Goal: Communication & Community: Connect with others

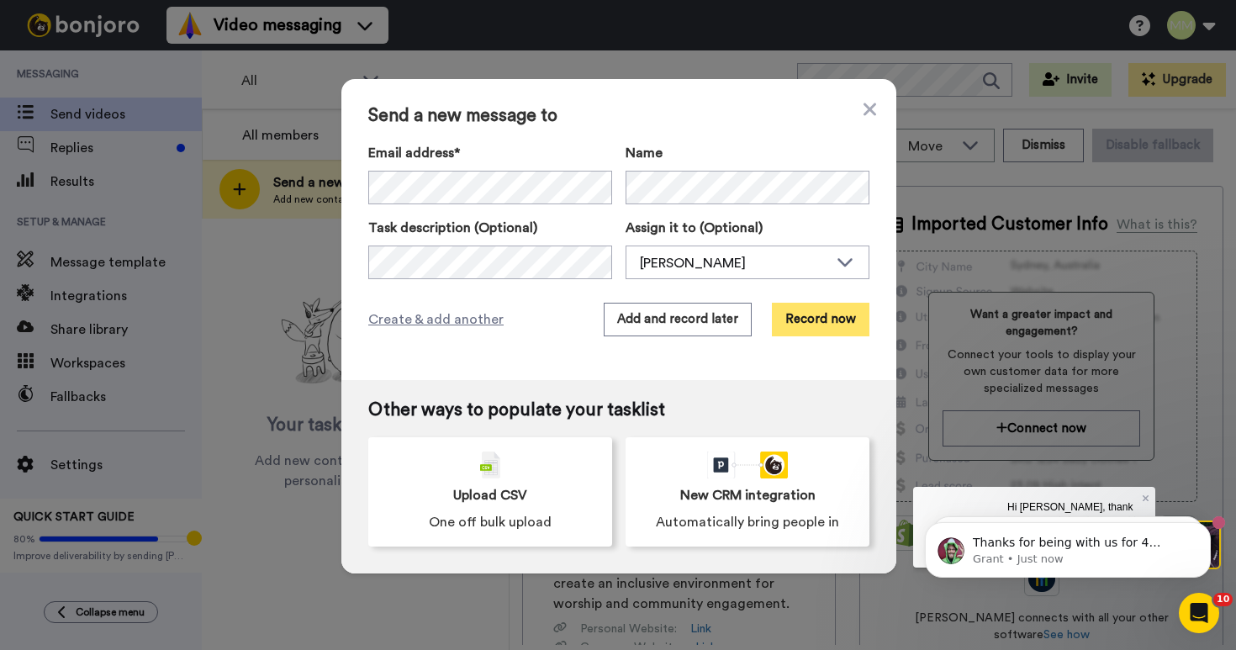
click at [814, 310] on button "Record now" at bounding box center [821, 320] width 98 height 34
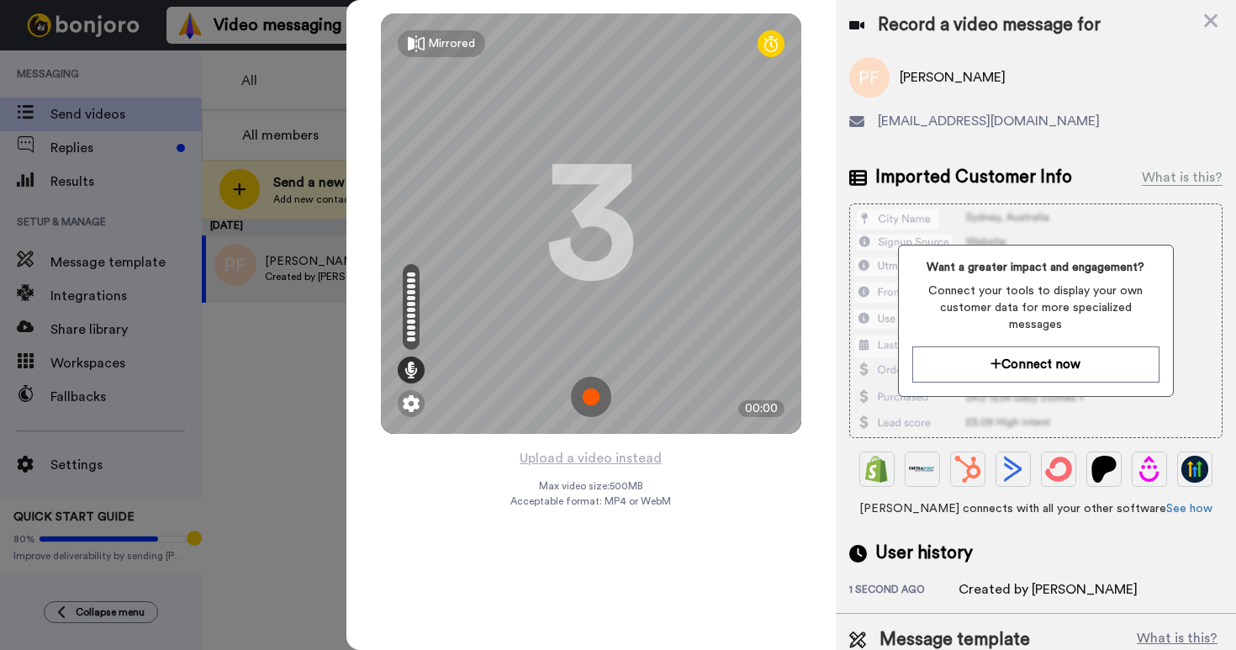
click at [590, 403] on img at bounding box center [591, 397] width 40 height 40
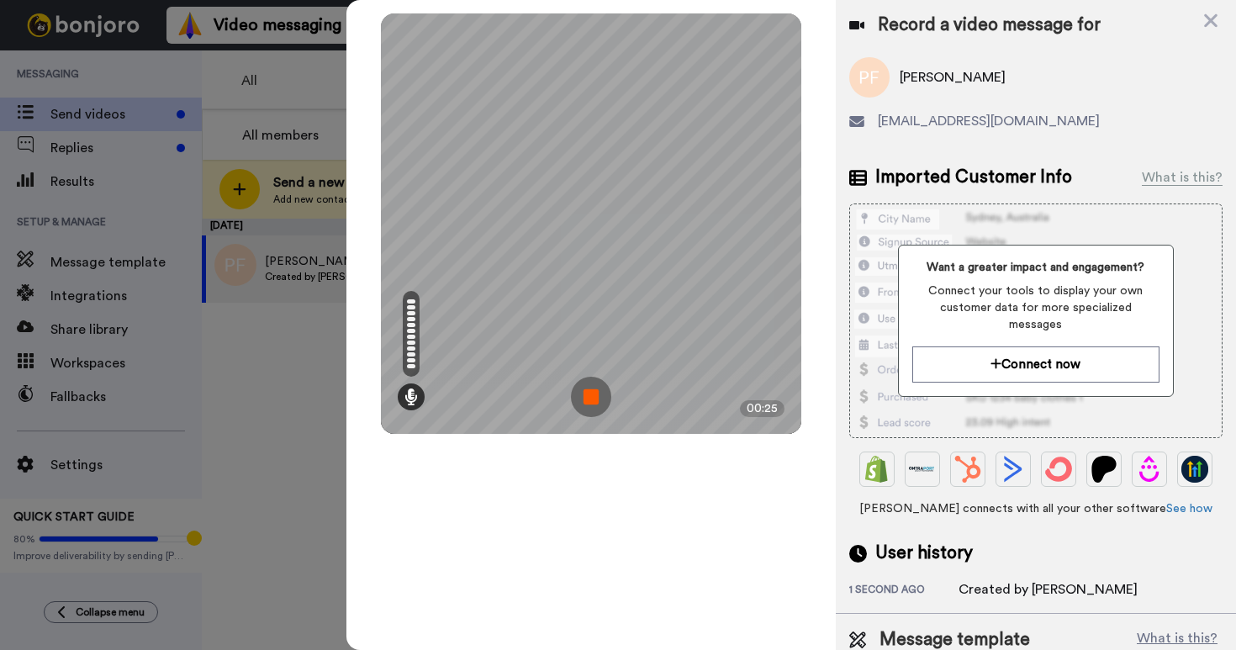
click at [588, 409] on img at bounding box center [591, 397] width 40 height 40
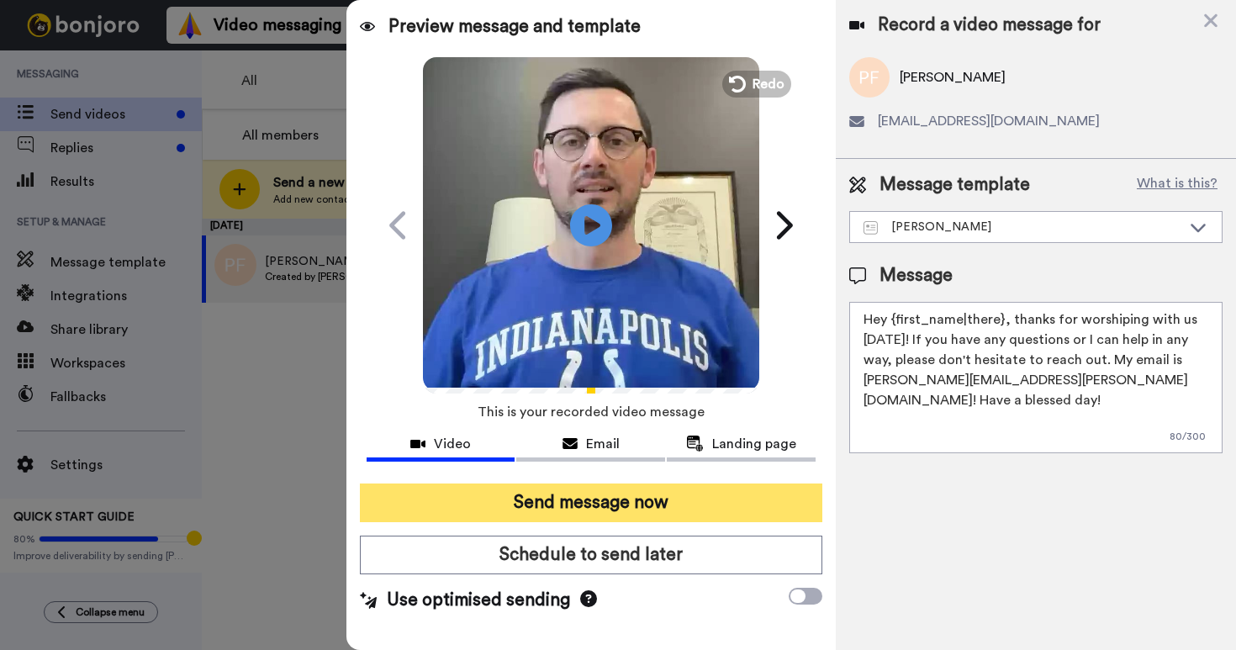
click at [596, 500] on button "Send message now" at bounding box center [591, 503] width 463 height 39
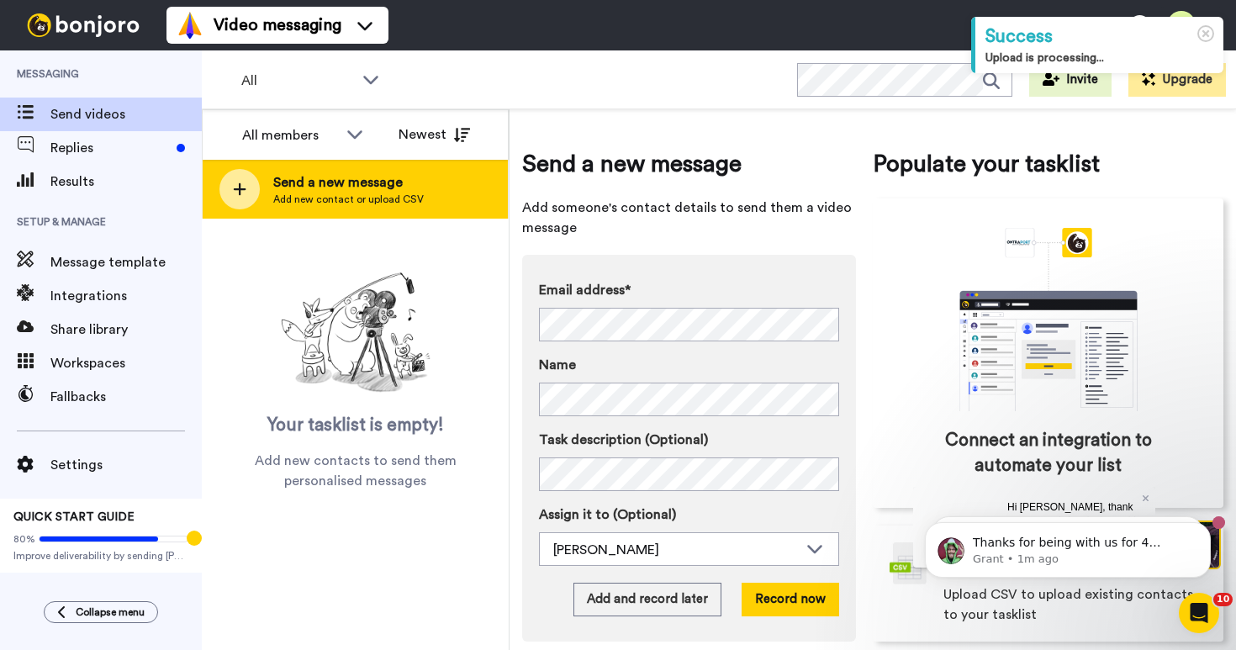
click at [312, 194] on span "Add new contact or upload CSV" at bounding box center [348, 199] width 151 height 13
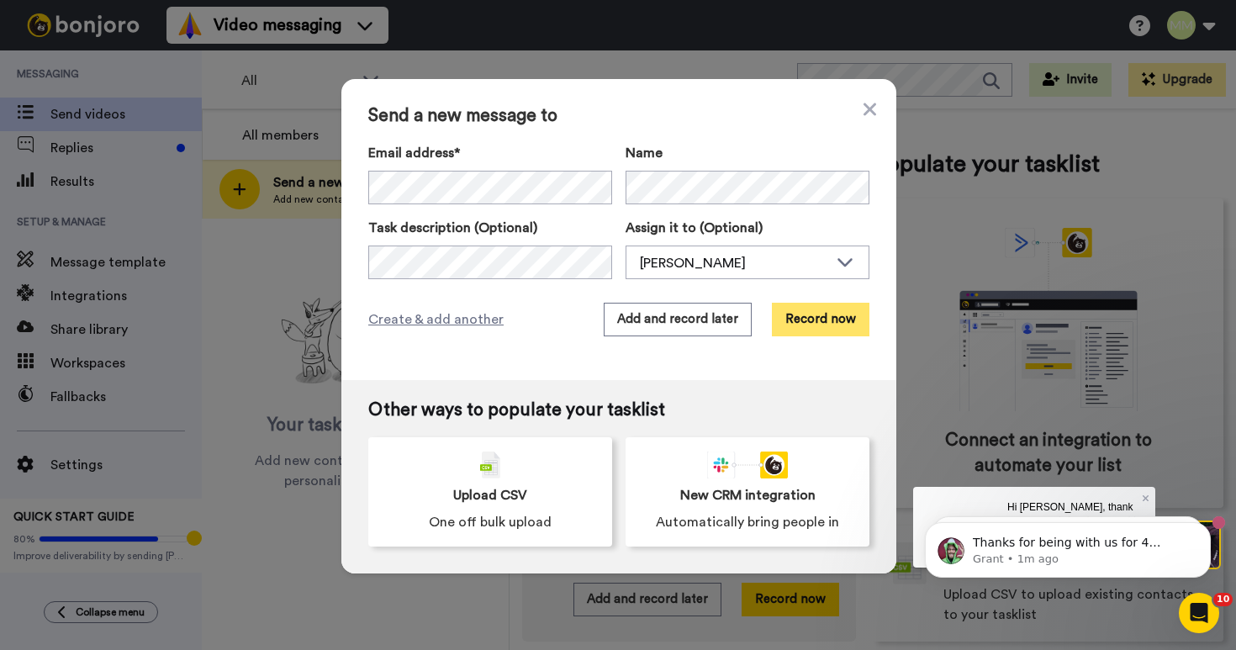
click at [806, 314] on button "Record now" at bounding box center [821, 320] width 98 height 34
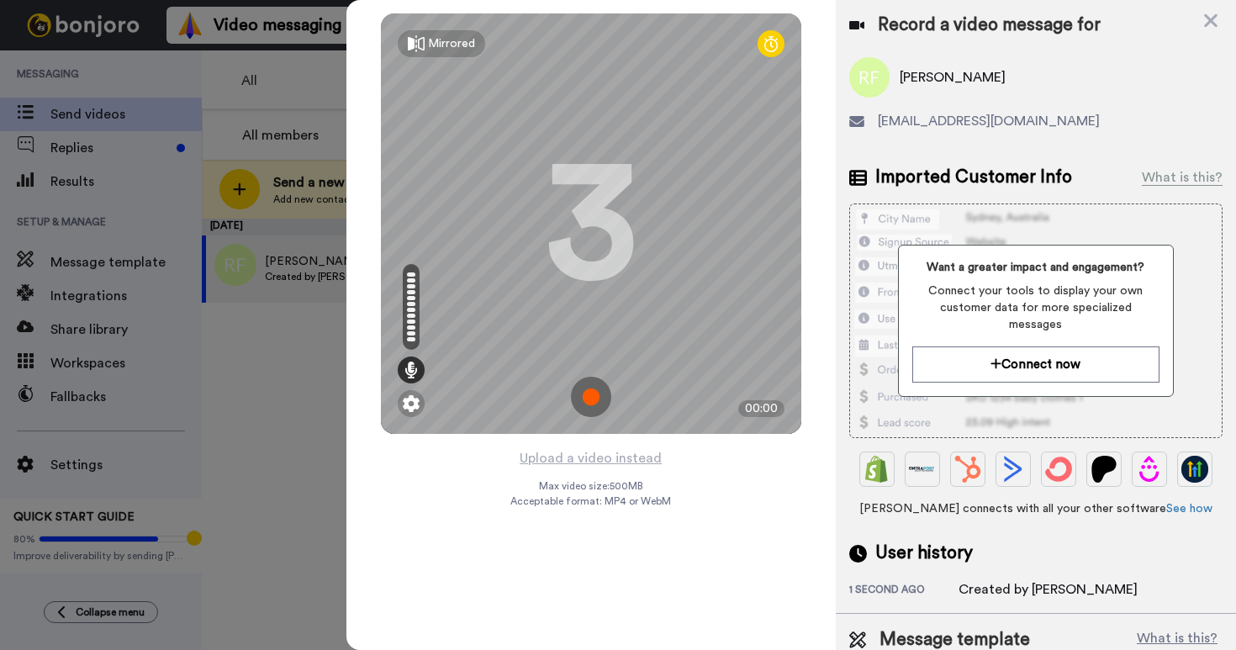
click at [593, 395] on img at bounding box center [591, 397] width 40 height 40
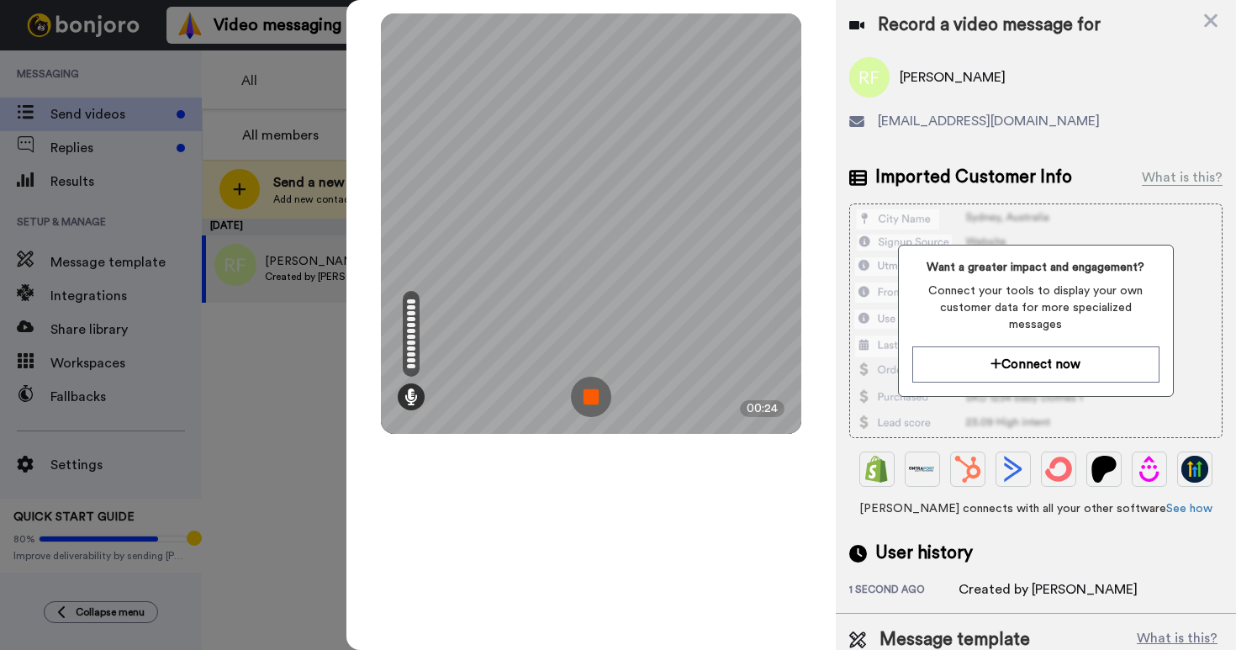
click at [573, 402] on img at bounding box center [591, 397] width 40 height 40
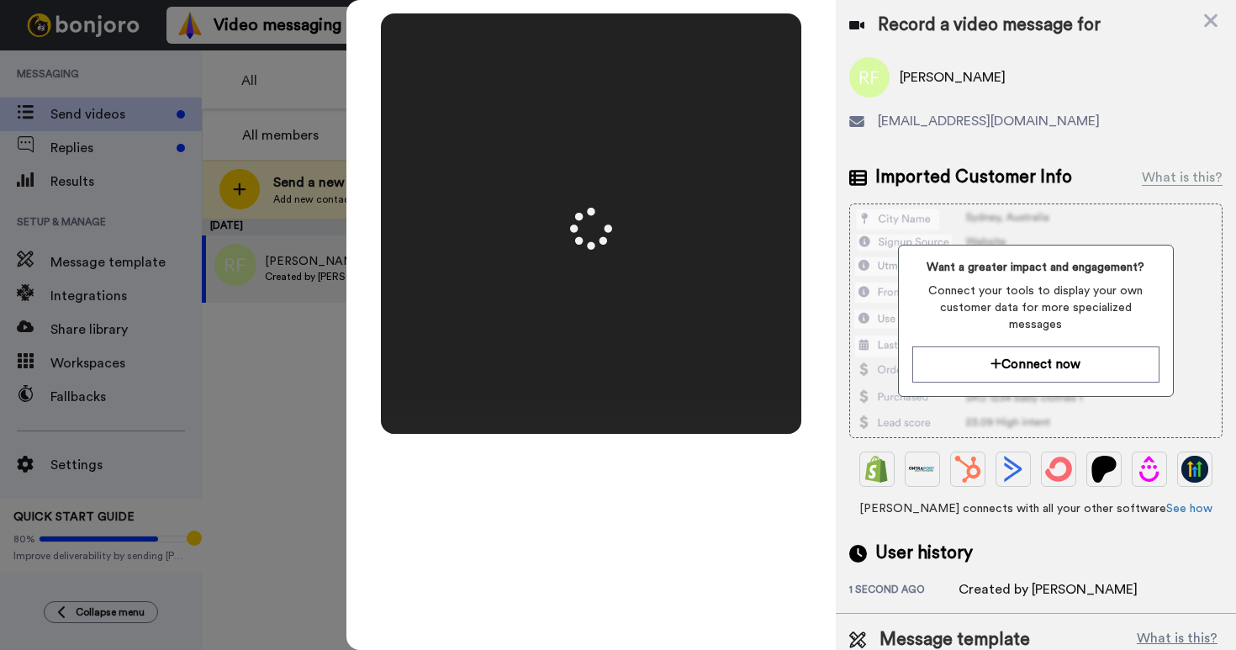
click at [573, 402] on video at bounding box center [591, 223] width 841 height 420
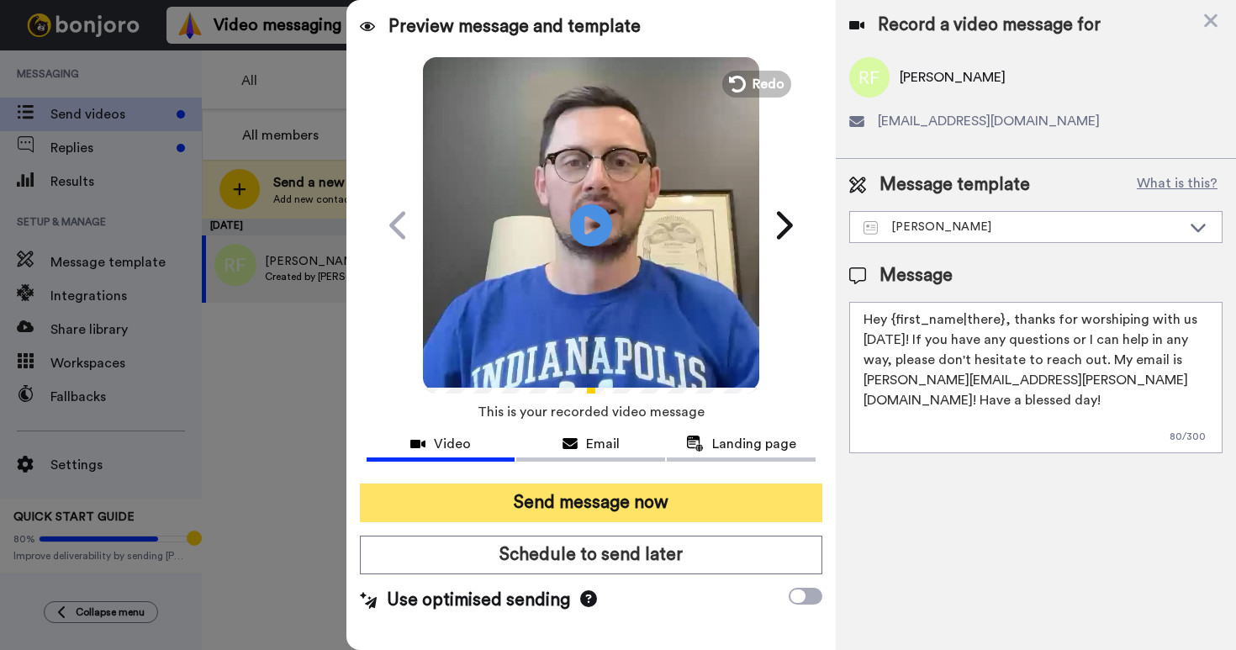
click at [600, 504] on button "Send message now" at bounding box center [591, 503] width 463 height 39
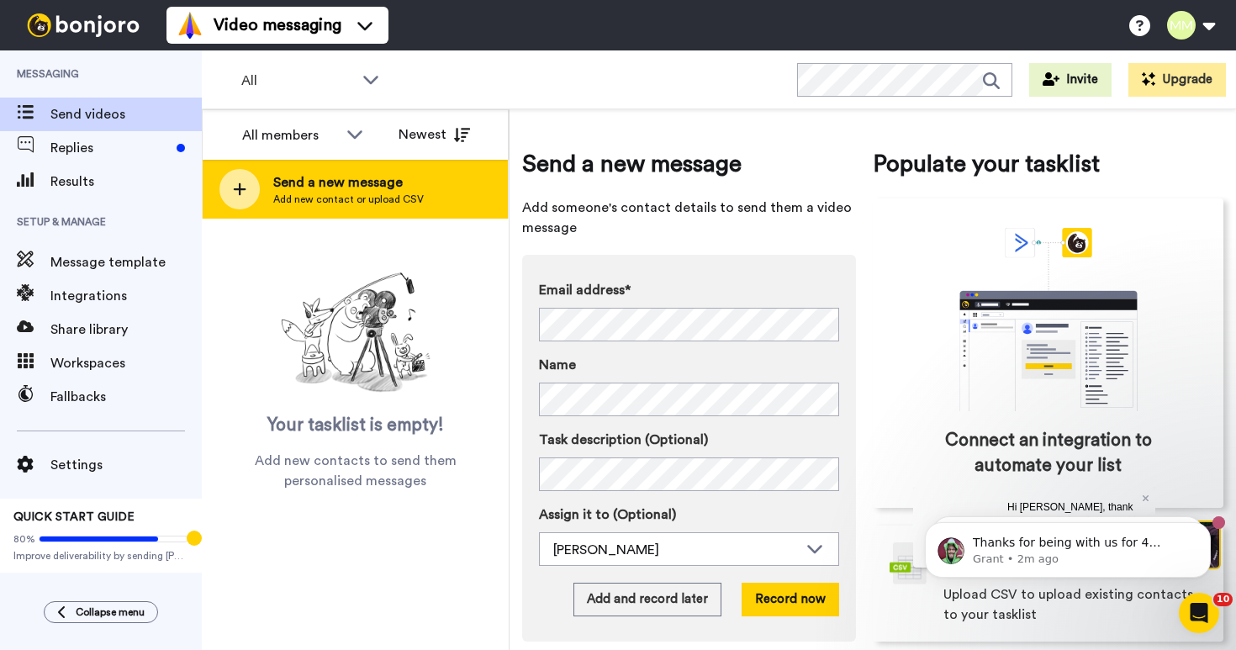
click at [359, 192] on span "Send a new message" at bounding box center [348, 182] width 151 height 20
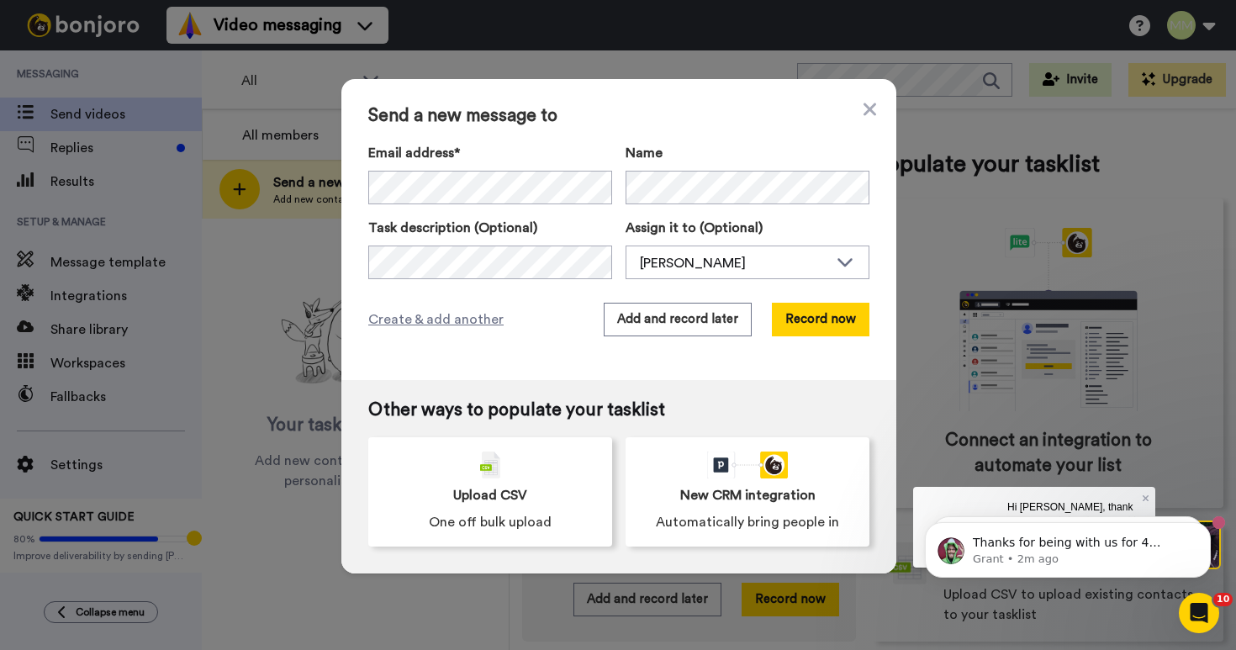
click at [355, 1] on div "Send a new message to Email address* No search result for ‘ tay.mack.2018@gmail…" at bounding box center [618, 325] width 1236 height 650
click at [845, 327] on button "Record now" at bounding box center [821, 320] width 98 height 34
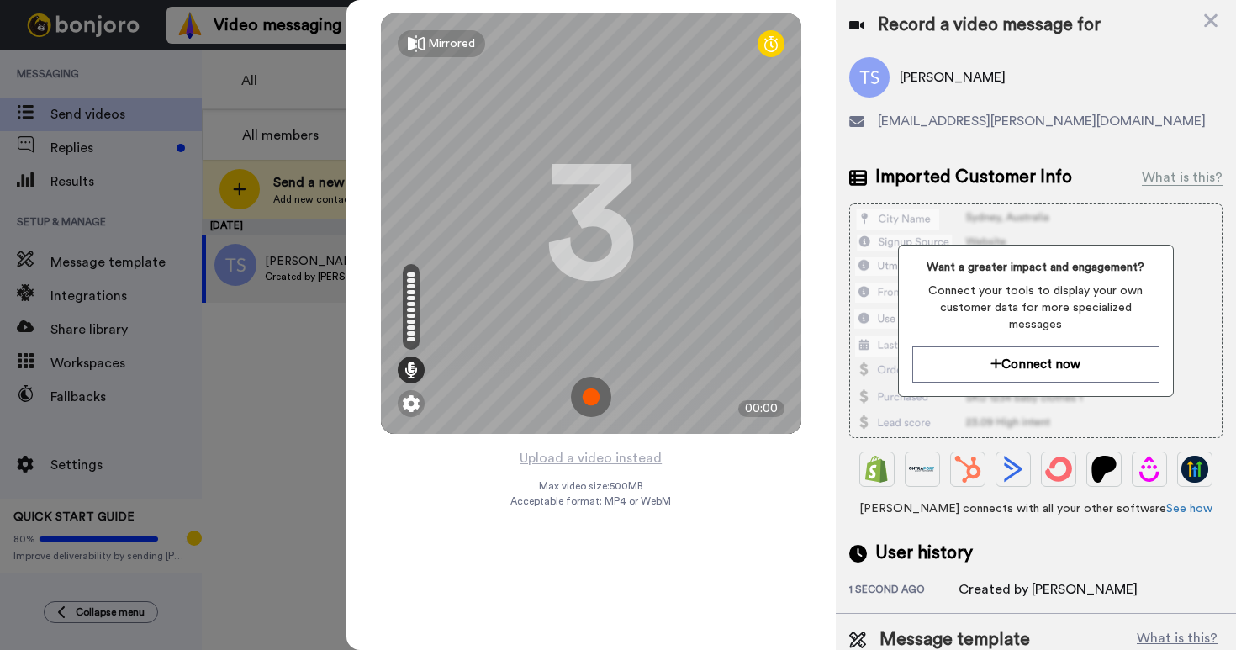
click at [594, 391] on img at bounding box center [591, 397] width 40 height 40
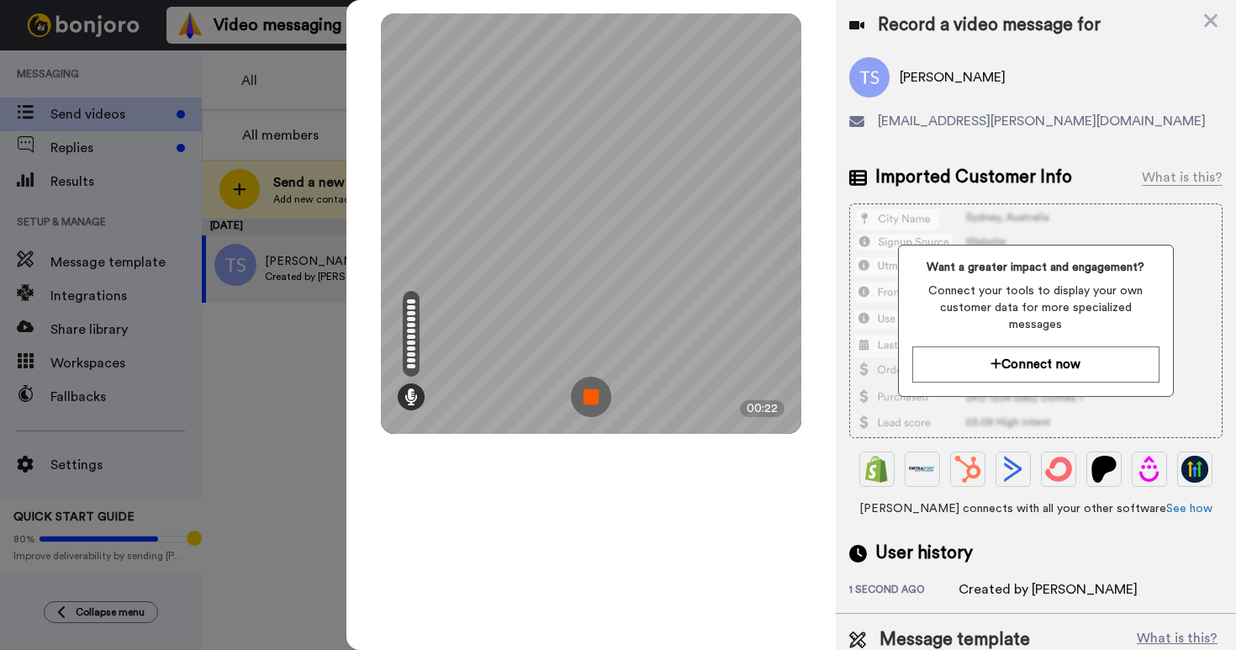
click at [579, 393] on img at bounding box center [591, 397] width 40 height 40
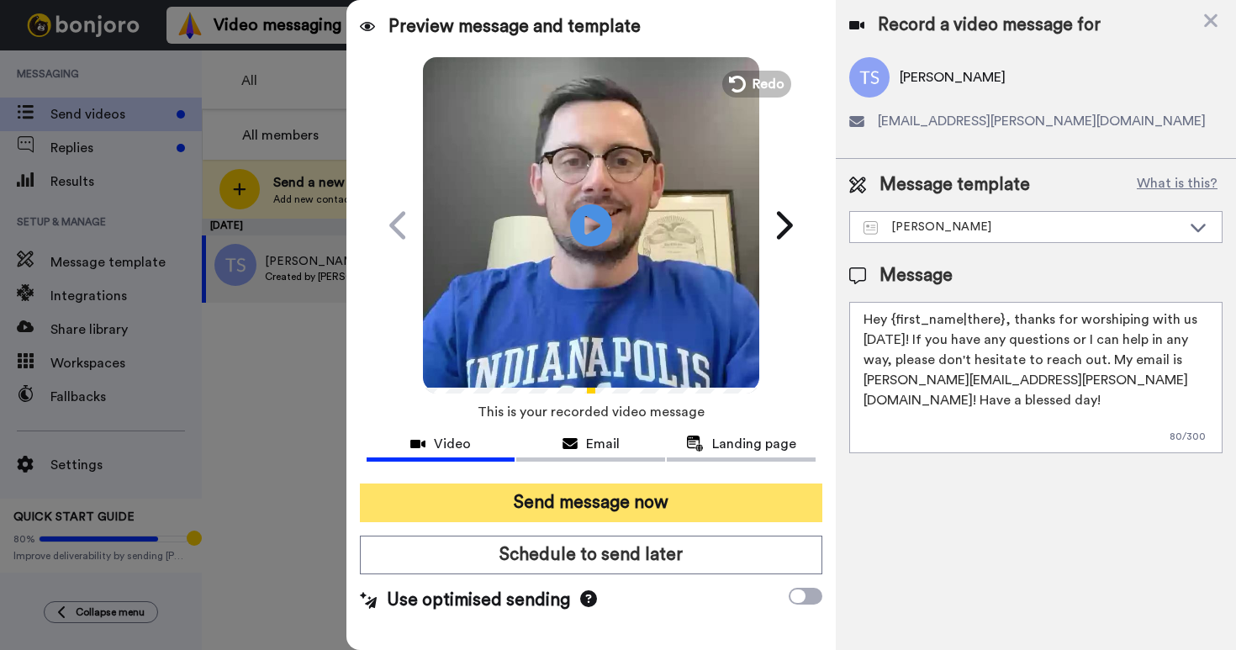
click at [574, 502] on button "Send message now" at bounding box center [591, 503] width 463 height 39
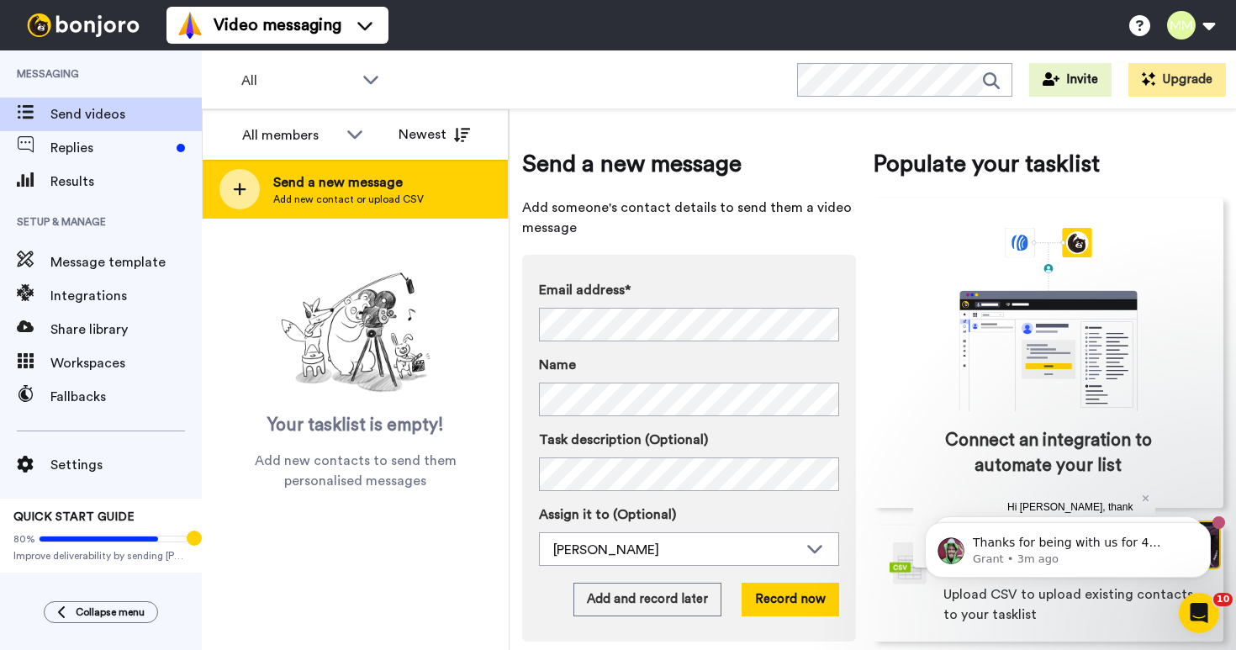
click at [455, 199] on div "Send a new message Add new contact or upload CSV" at bounding box center [355, 189] width 305 height 59
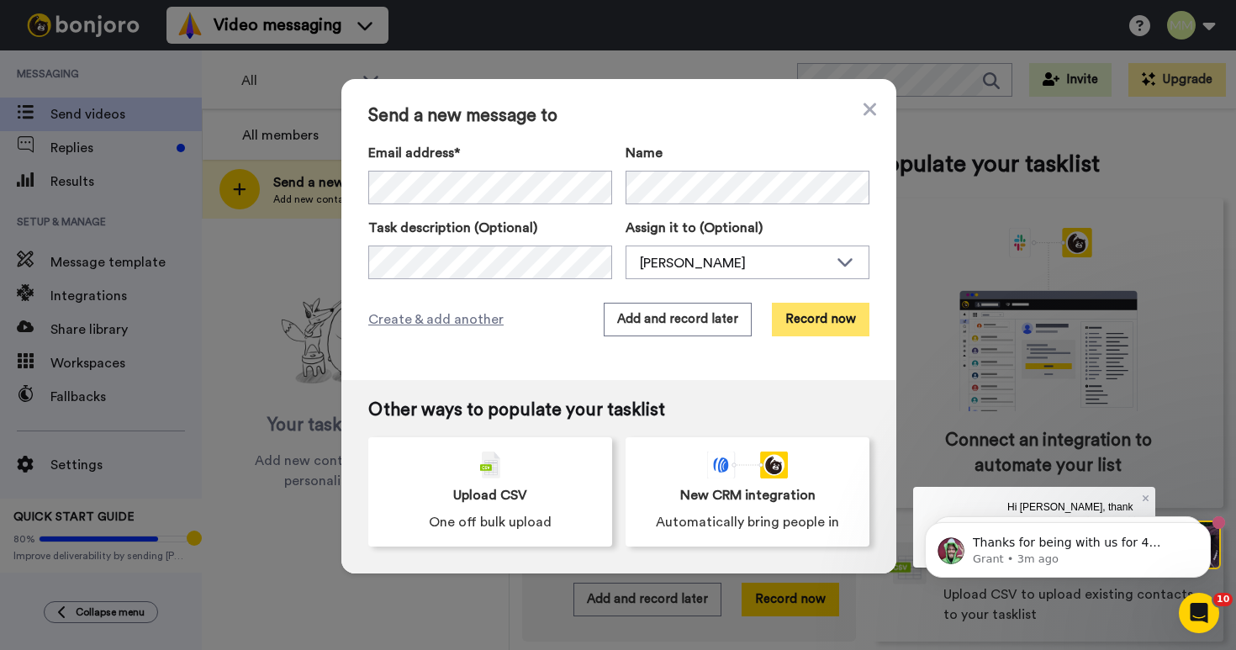
click at [811, 309] on button "Record now" at bounding box center [821, 320] width 98 height 34
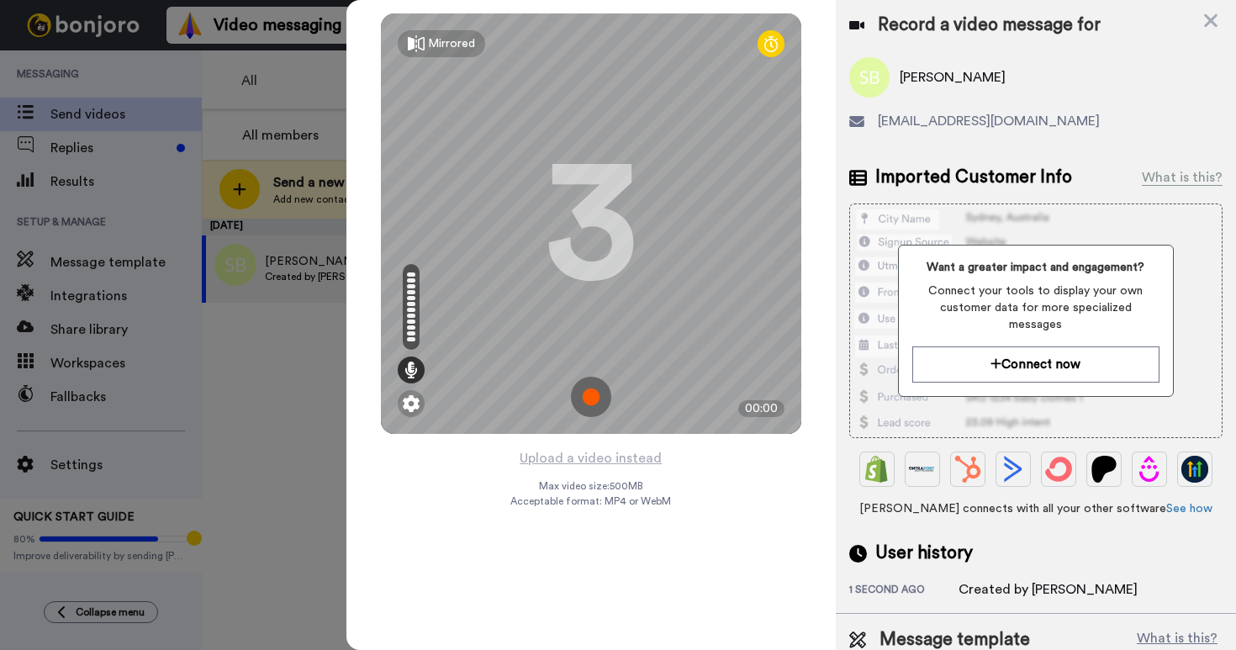
click at [595, 397] on img at bounding box center [591, 397] width 40 height 40
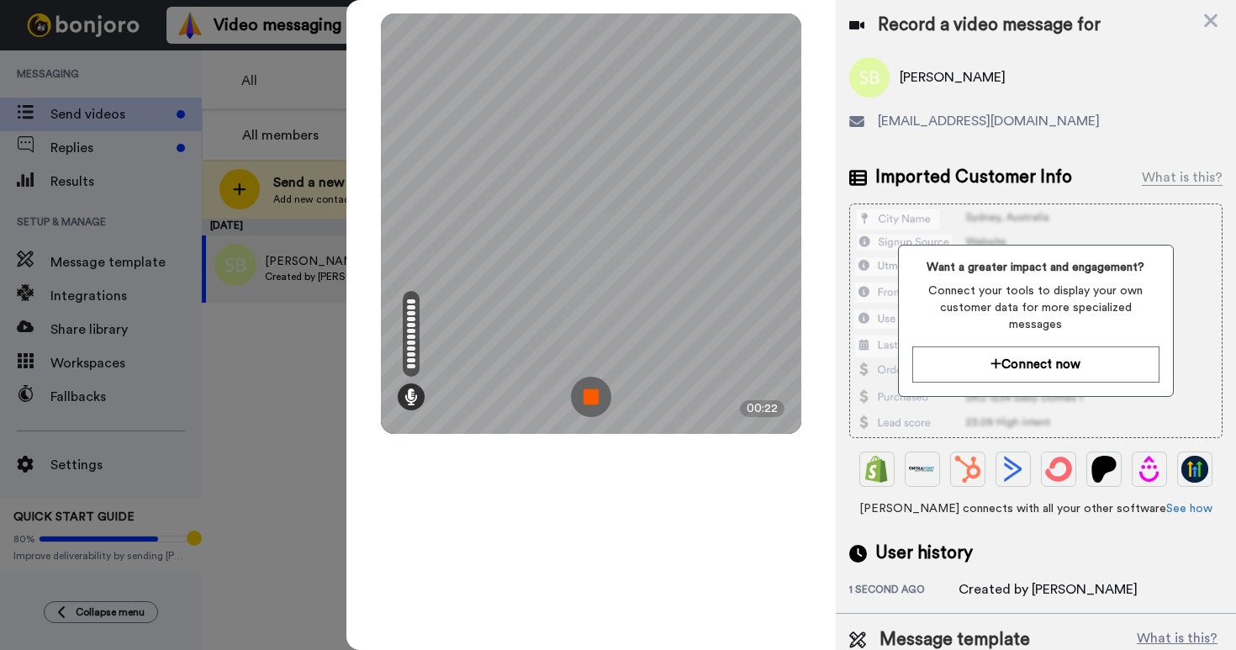
click at [584, 396] on img at bounding box center [591, 397] width 40 height 40
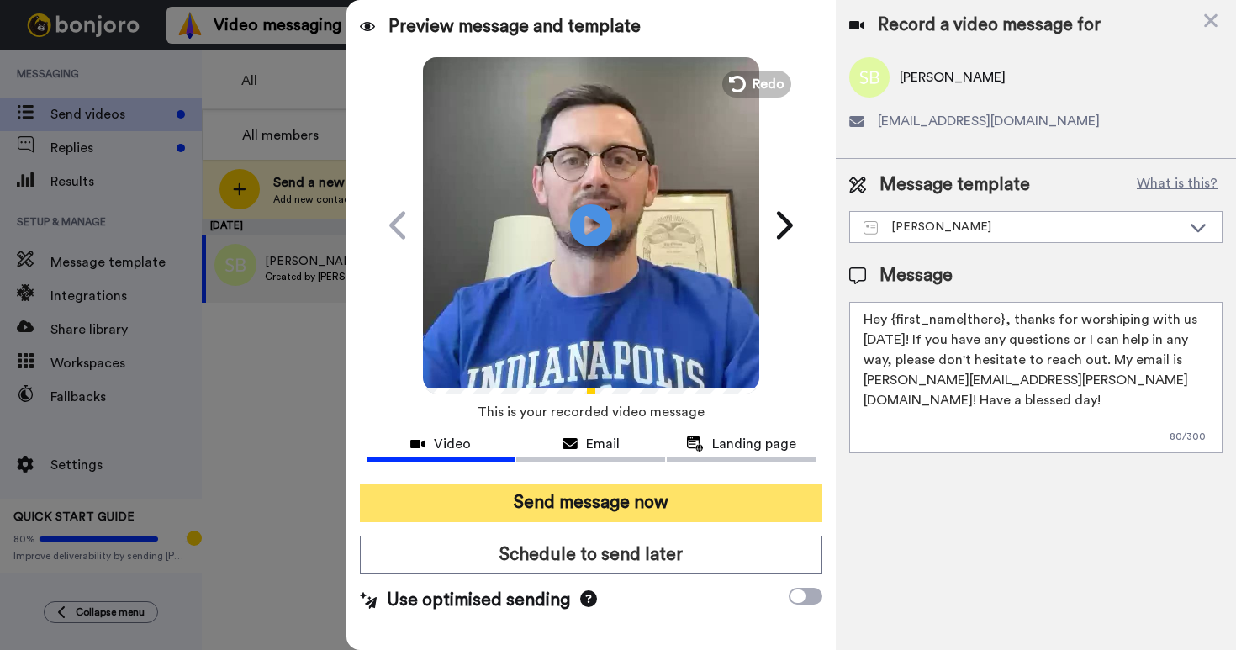
click at [567, 489] on button "Send message now" at bounding box center [591, 503] width 463 height 39
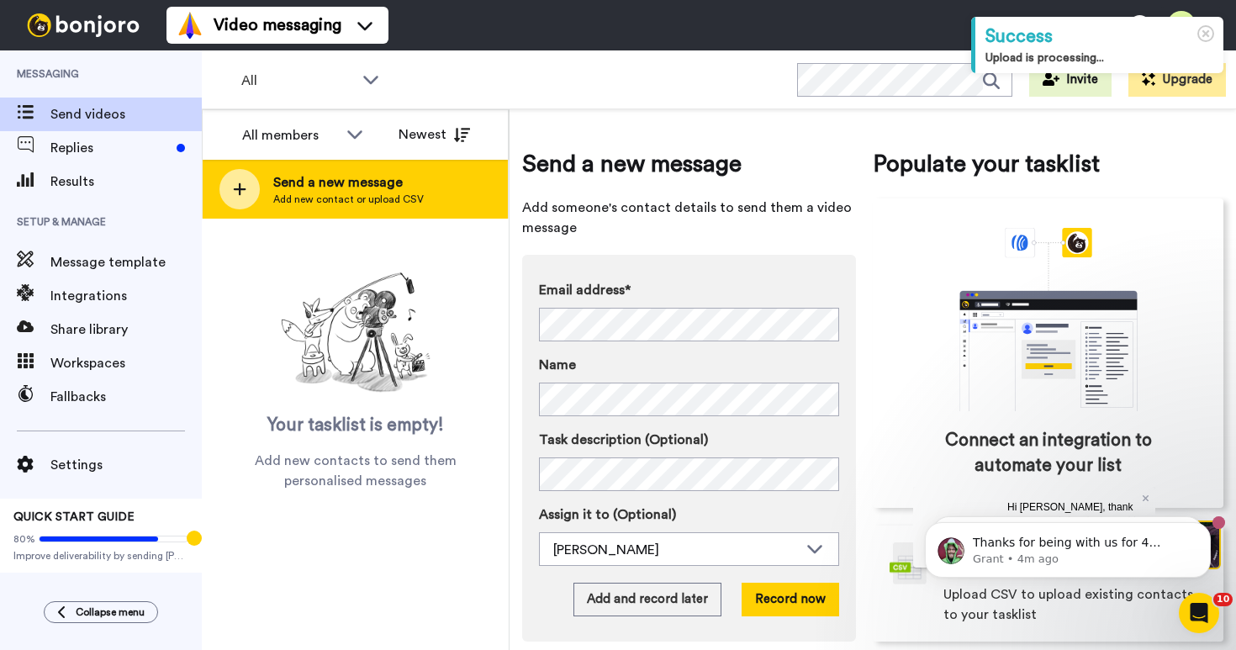
click at [412, 199] on span "Add new contact or upload CSV" at bounding box center [348, 199] width 151 height 13
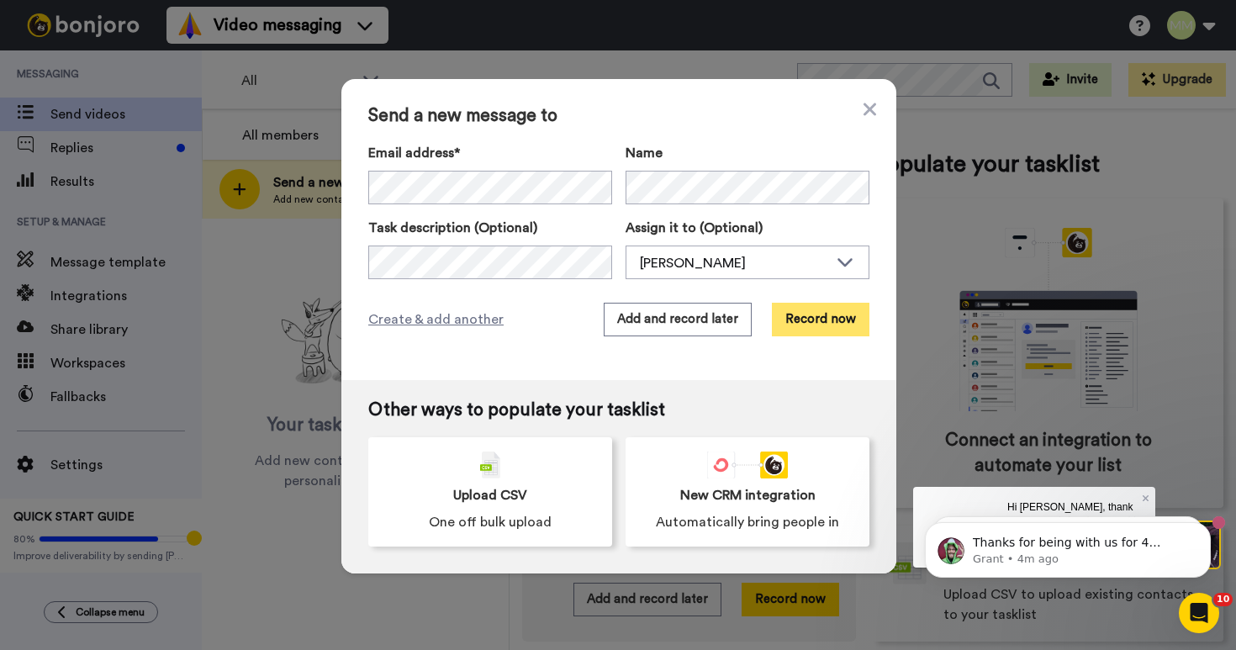
click at [818, 325] on button "Record now" at bounding box center [821, 320] width 98 height 34
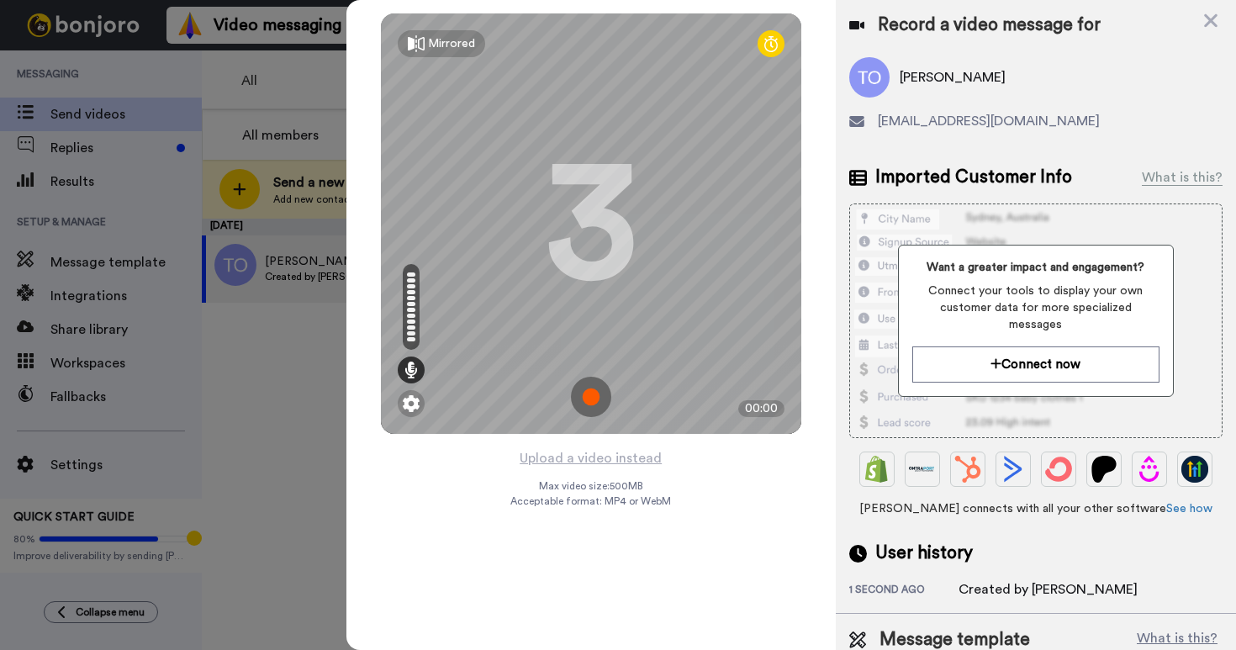
click at [589, 394] on img at bounding box center [591, 397] width 40 height 40
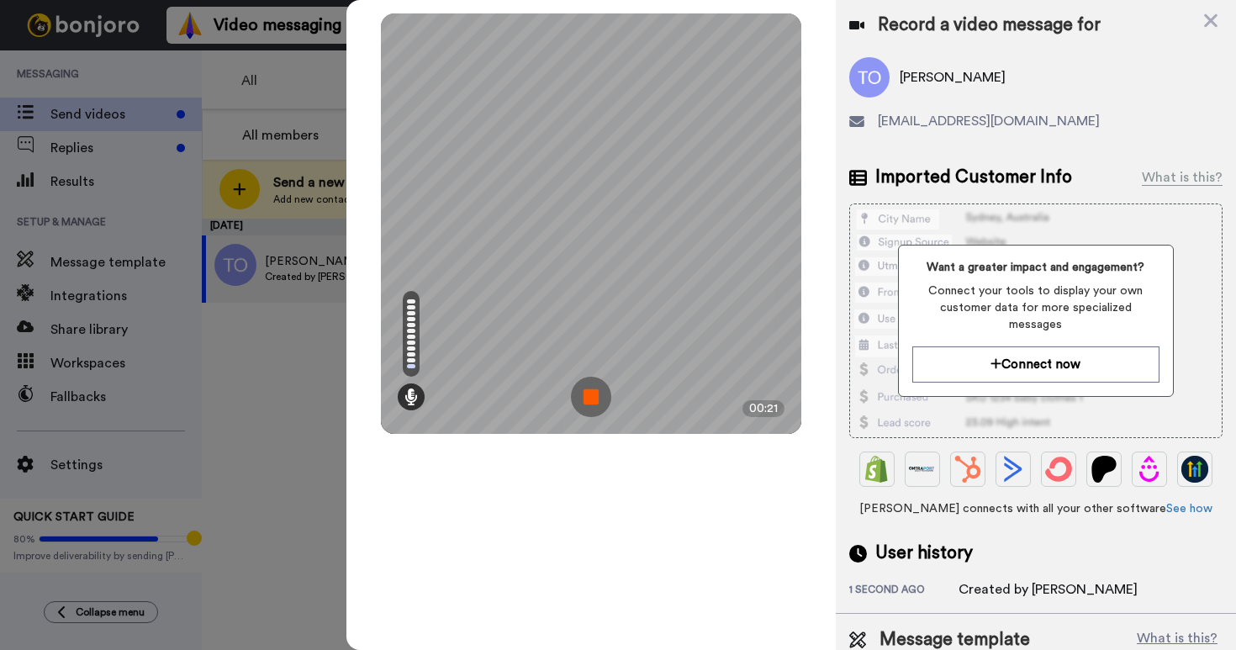
click at [589, 394] on img at bounding box center [591, 397] width 40 height 40
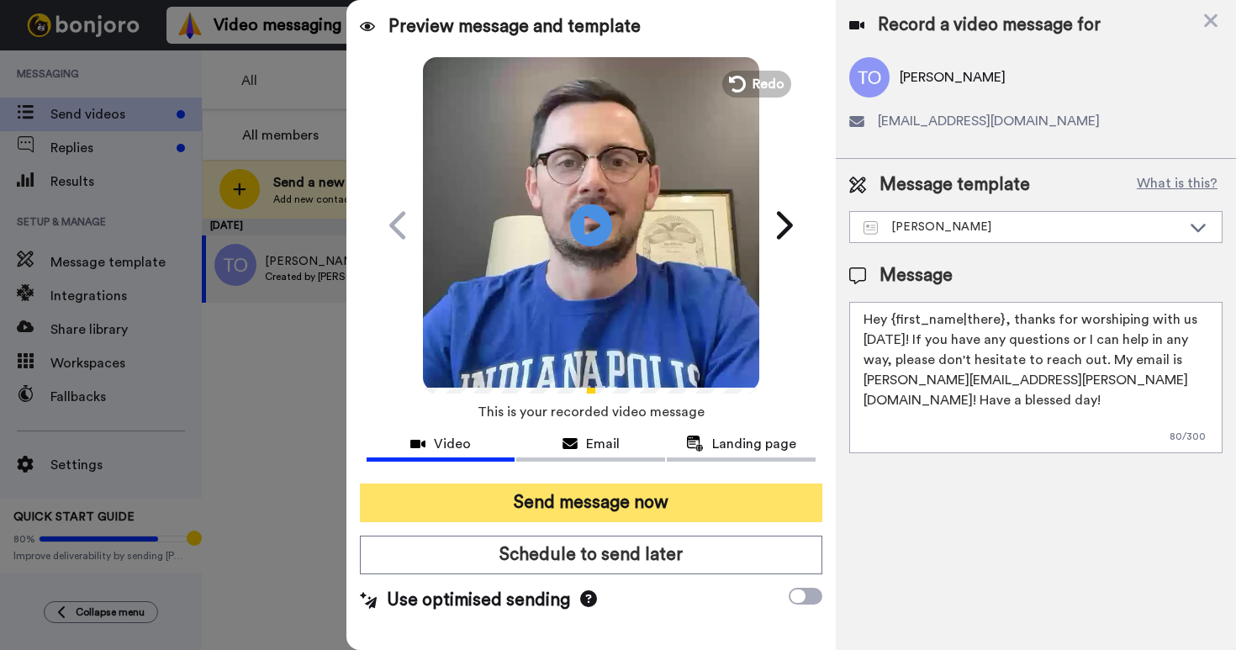
click at [580, 505] on button "Send message now" at bounding box center [591, 503] width 463 height 39
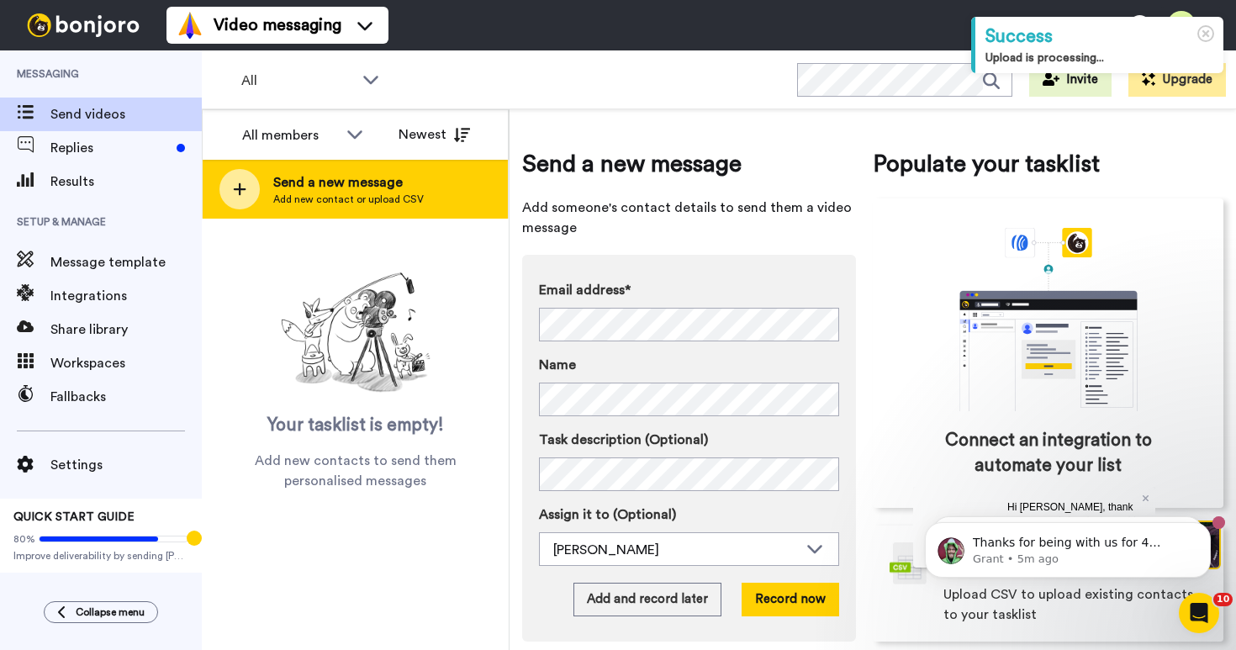
click at [433, 199] on div "Send a new message Add new contact or upload CSV" at bounding box center [355, 189] width 305 height 59
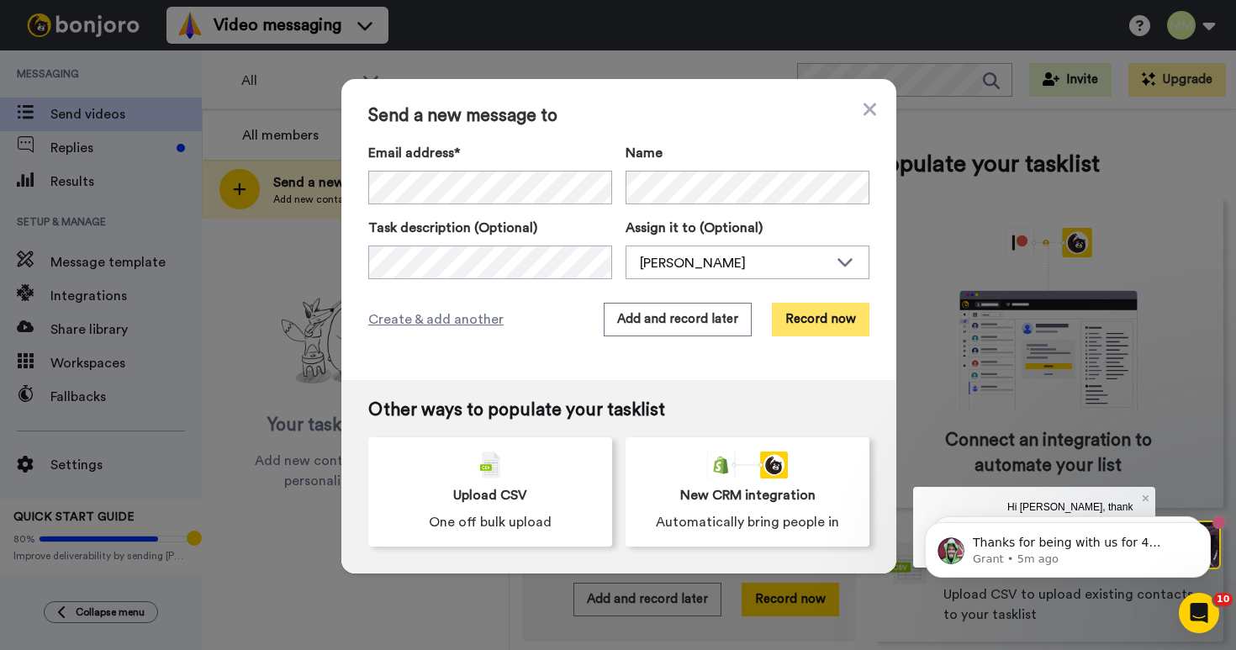
click at [796, 319] on button "Record now" at bounding box center [821, 320] width 98 height 34
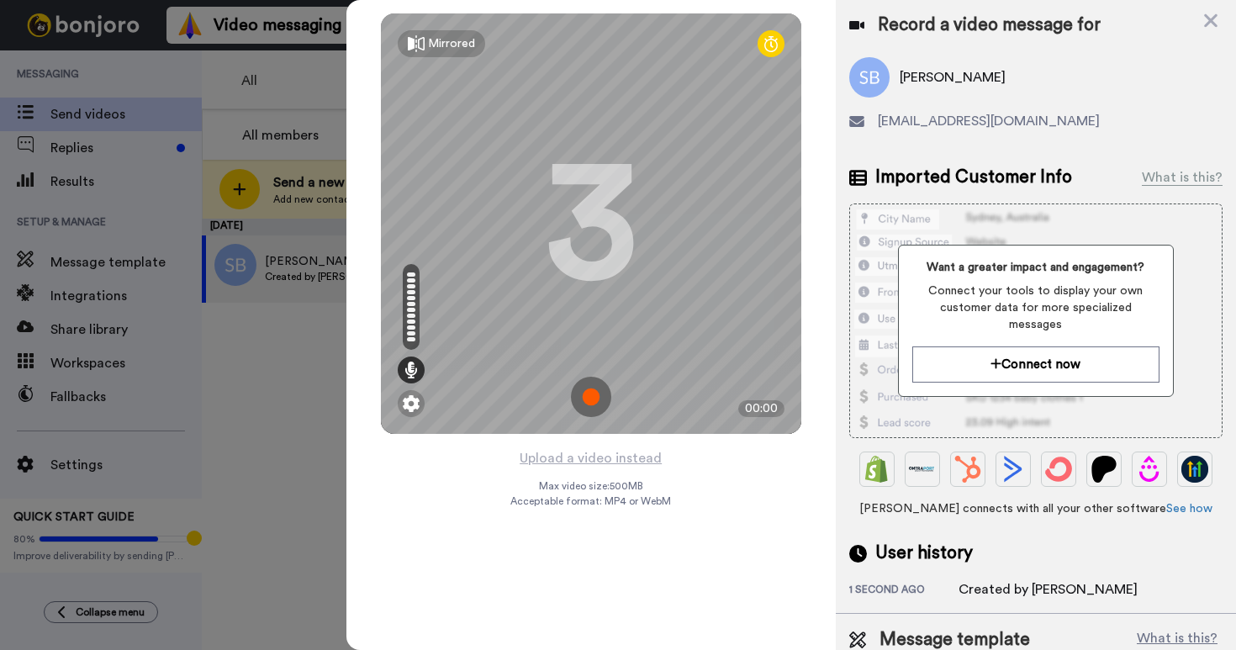
click at [596, 398] on img at bounding box center [591, 397] width 40 height 40
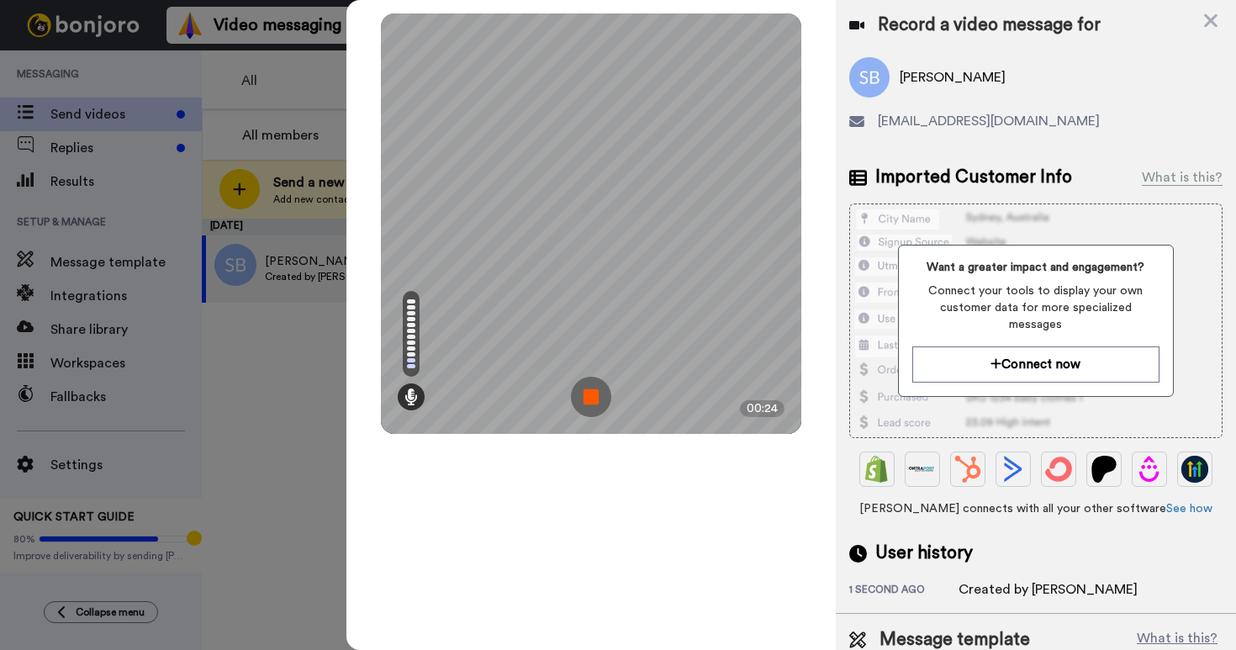
click at [596, 398] on img at bounding box center [591, 397] width 40 height 40
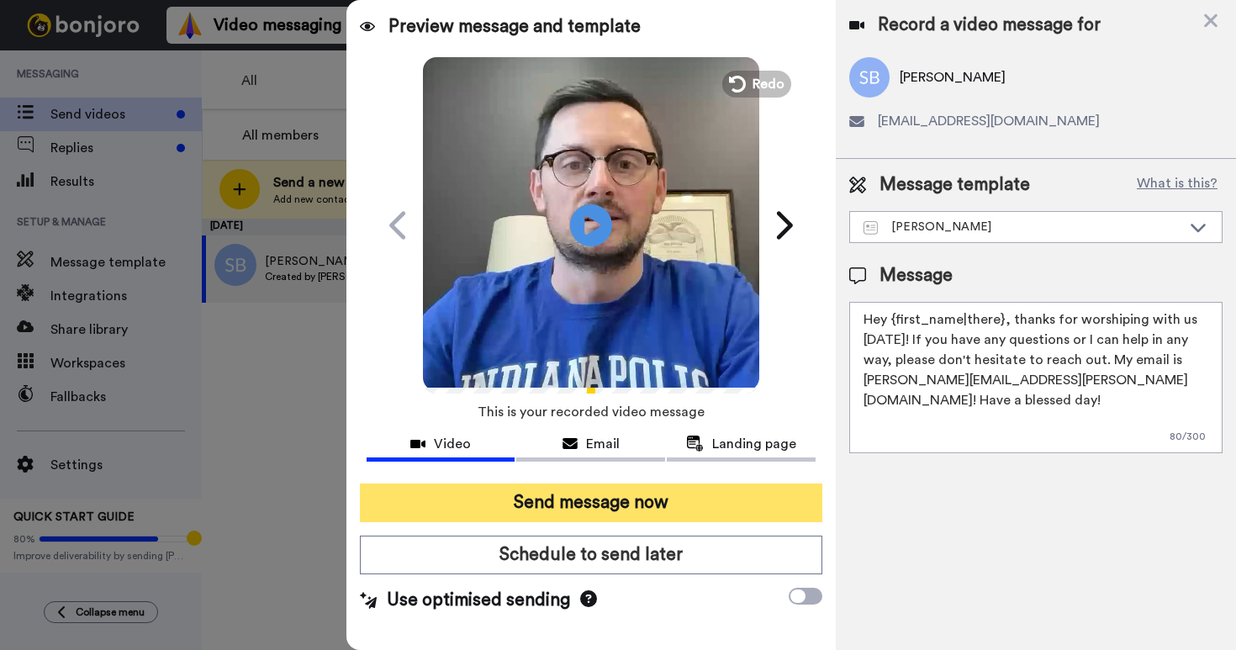
click at [583, 500] on button "Send message now" at bounding box center [591, 503] width 463 height 39
